Goal: Information Seeking & Learning: Find specific fact

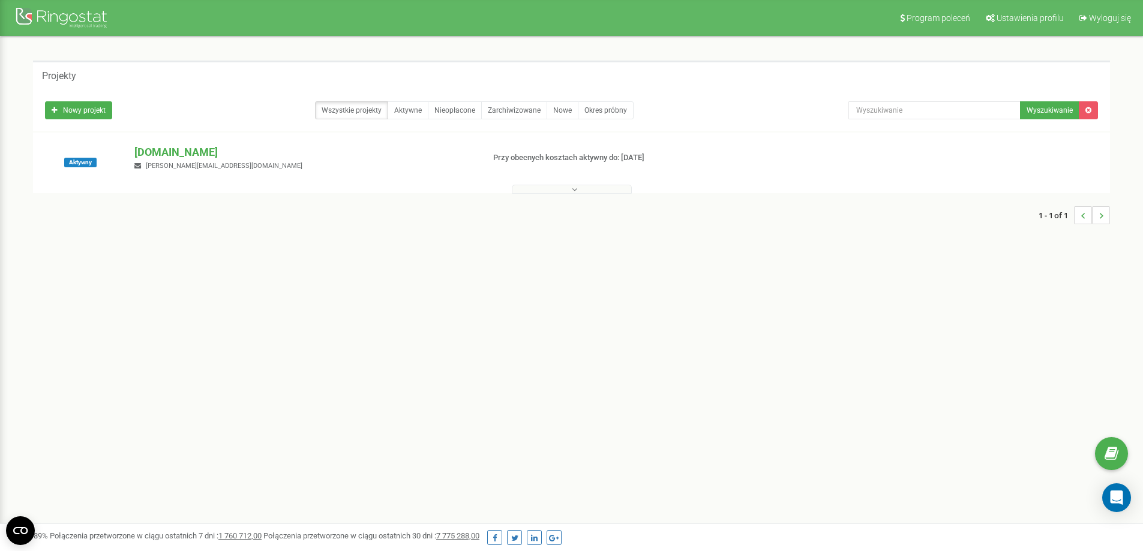
click at [559, 188] on button at bounding box center [572, 189] width 120 height 9
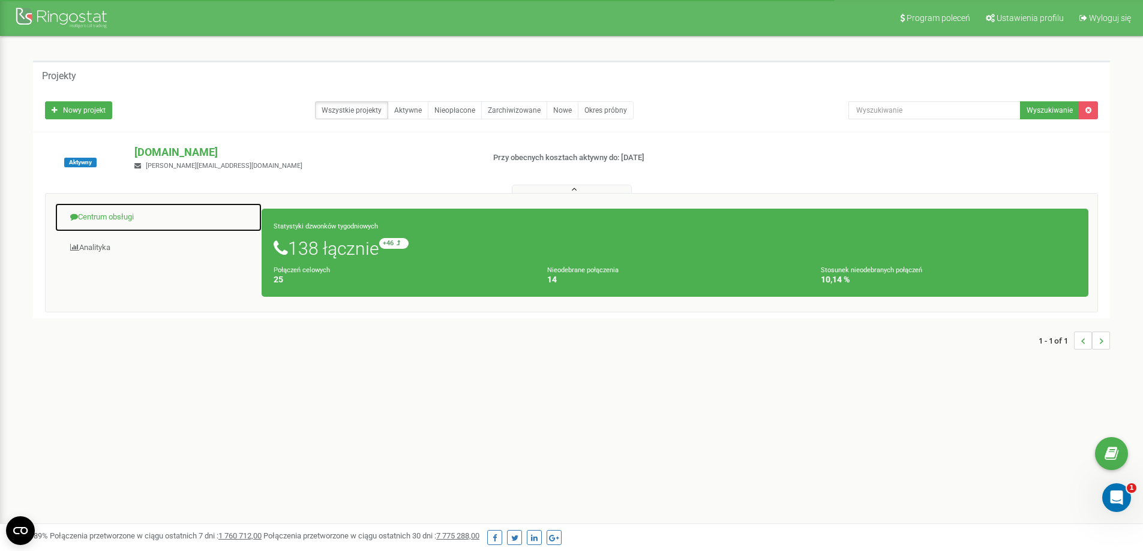
click at [120, 214] on link "Centrum obsługi" at bounding box center [159, 217] width 208 height 29
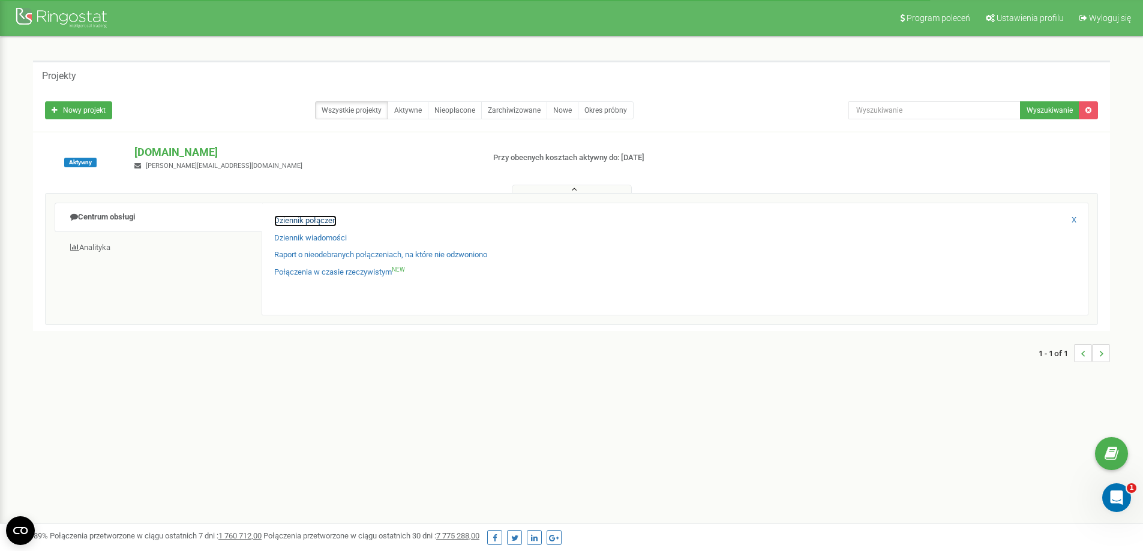
click at [311, 217] on link "Dziennik połączeń" at bounding box center [305, 220] width 62 height 11
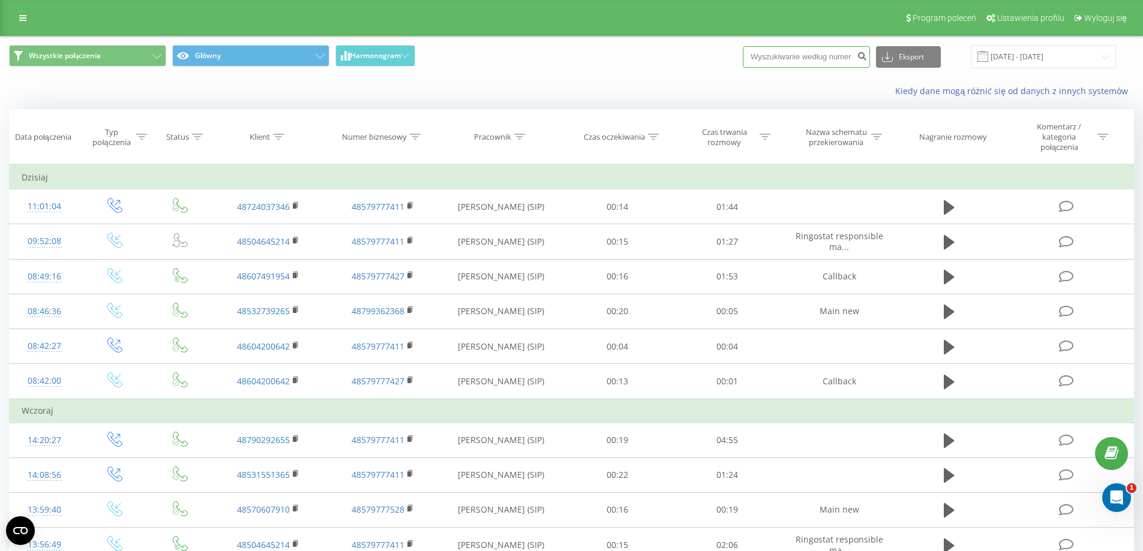
click at [825, 57] on input at bounding box center [806, 57] width 127 height 22
paste input "725890078"
type input "725890078"
click at [868, 53] on button "submit" at bounding box center [862, 57] width 16 height 22
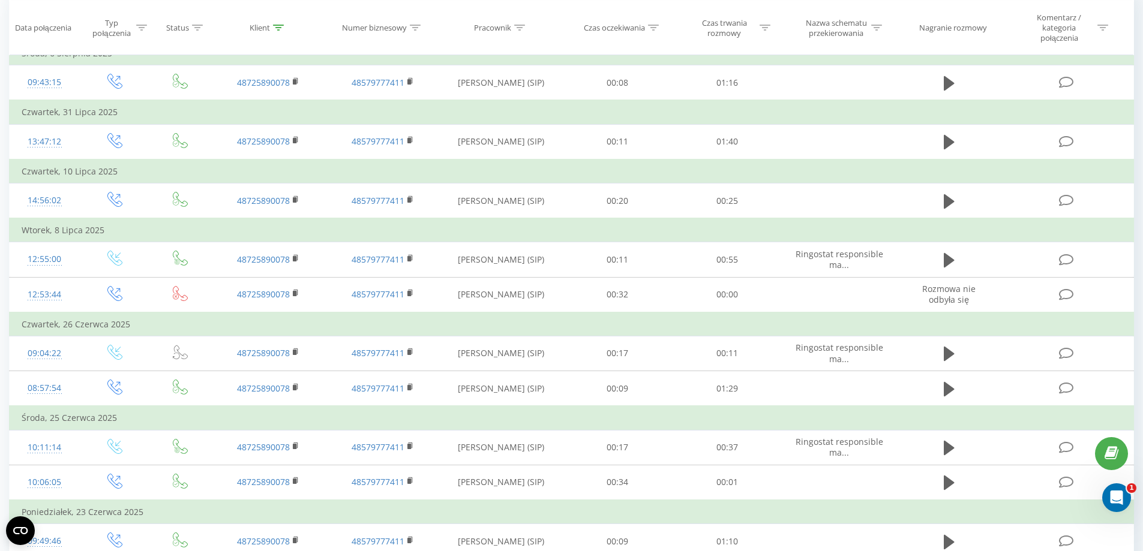
scroll to position [236, 0]
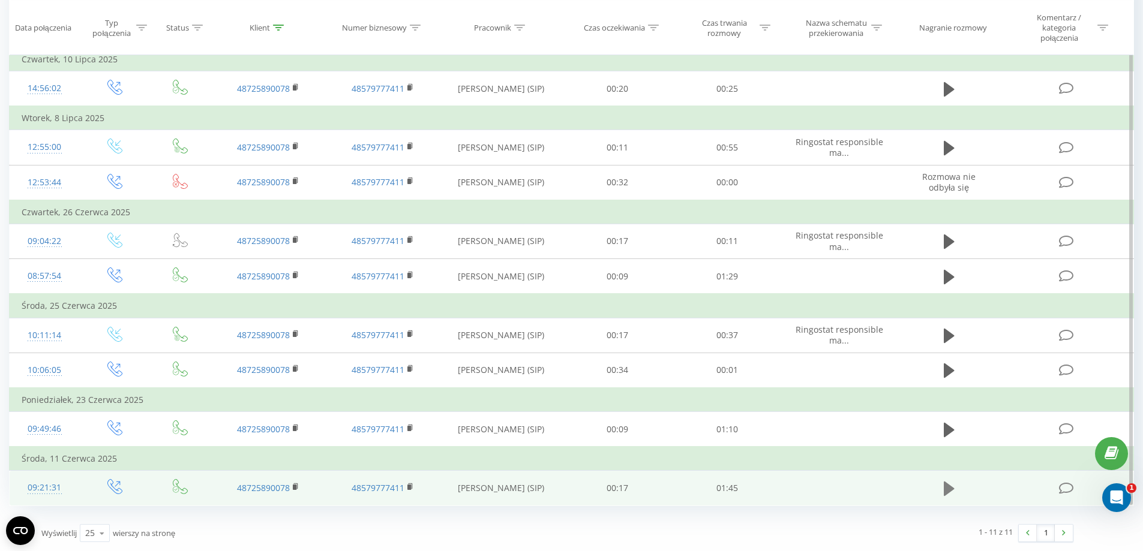
click at [943, 494] on button at bounding box center [949, 489] width 18 height 18
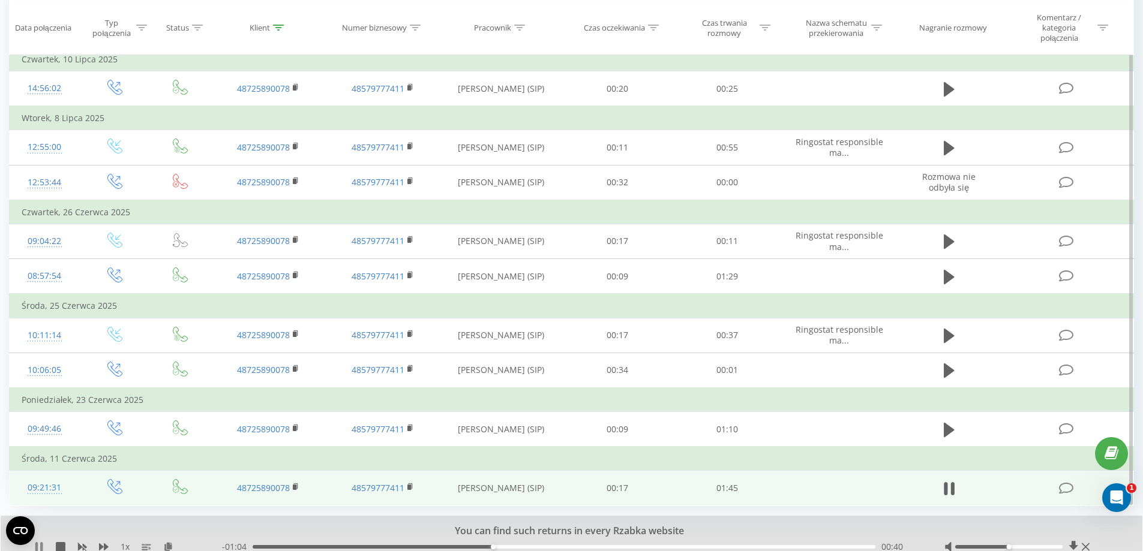
click at [40, 545] on icon at bounding box center [39, 547] width 10 height 10
click at [39, 546] on icon at bounding box center [38, 547] width 7 height 10
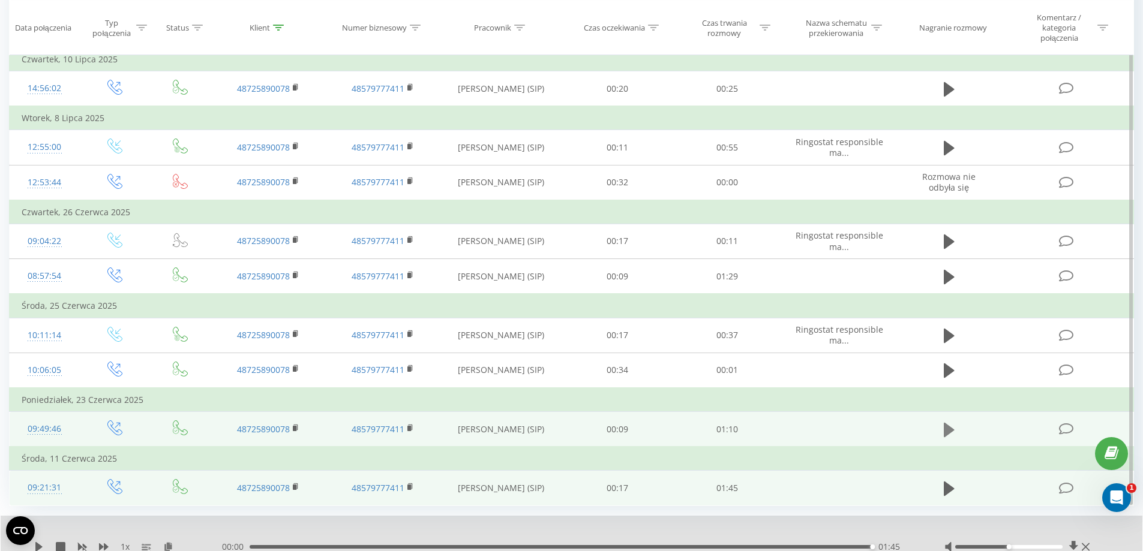
click at [947, 432] on icon at bounding box center [949, 429] width 11 height 14
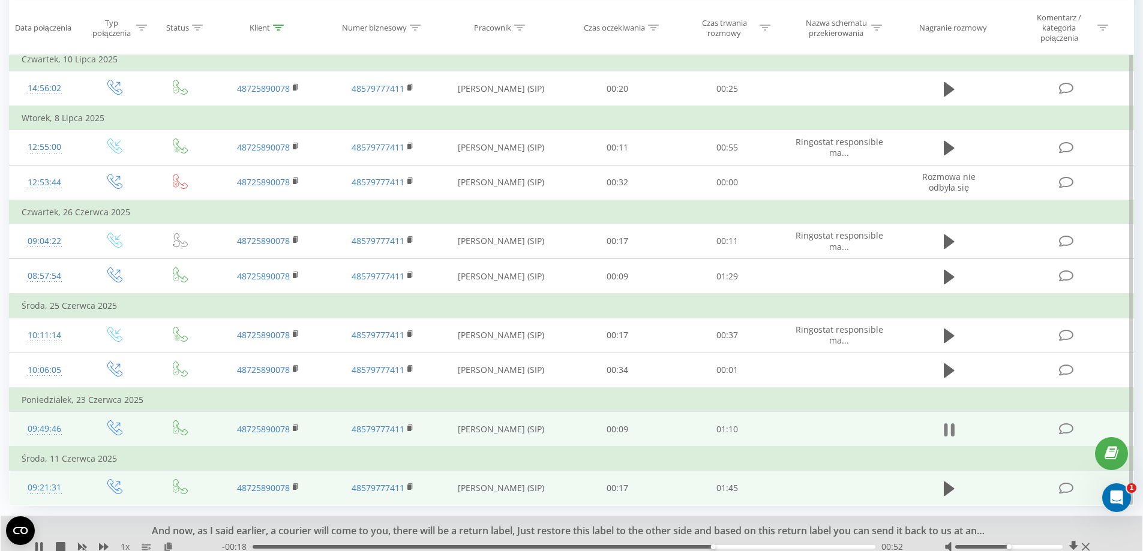
click at [954, 431] on icon at bounding box center [953, 430] width 4 height 13
